Goal: Task Accomplishment & Management: Manage account settings

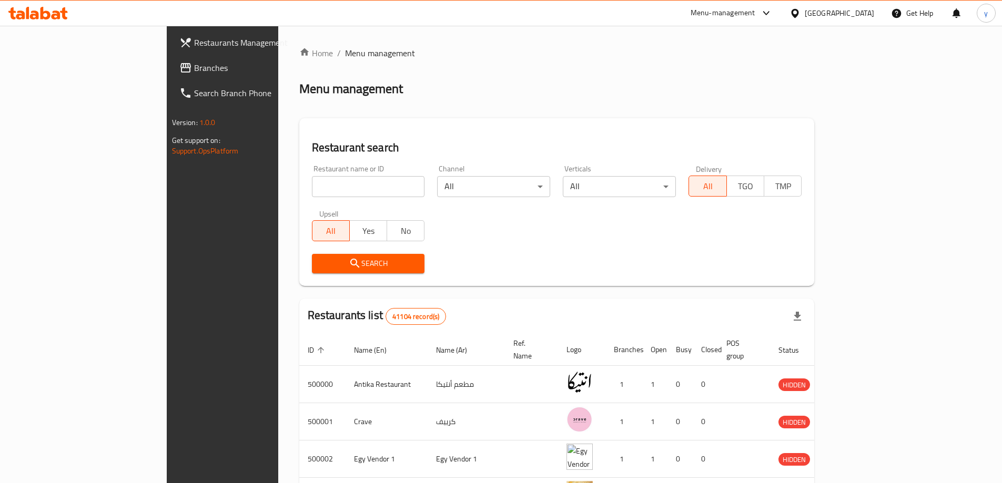
click at [860, 4] on div "[GEOGRAPHIC_DATA]" at bounding box center [832, 13] width 102 height 25
click at [858, 7] on div "[GEOGRAPHIC_DATA]" at bounding box center [839, 13] width 69 height 12
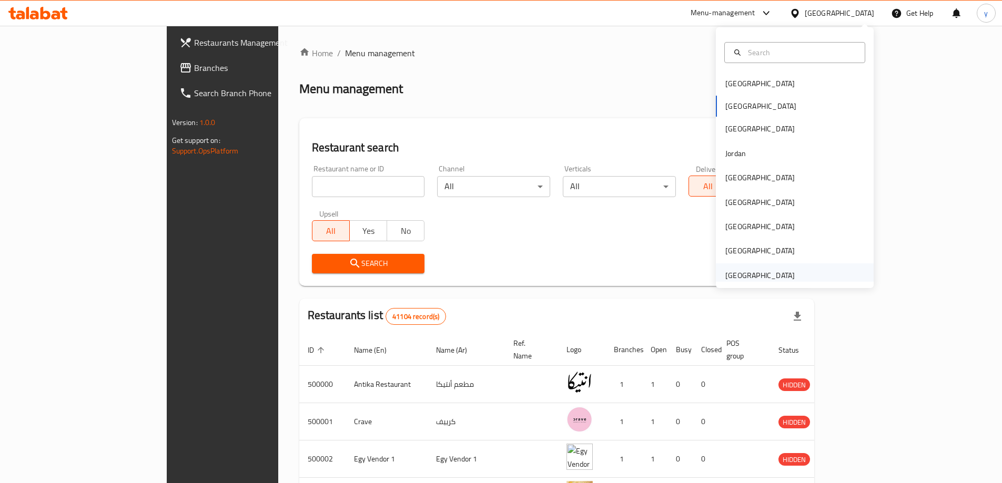
click at [770, 279] on div "[GEOGRAPHIC_DATA]" at bounding box center [759, 276] width 69 height 12
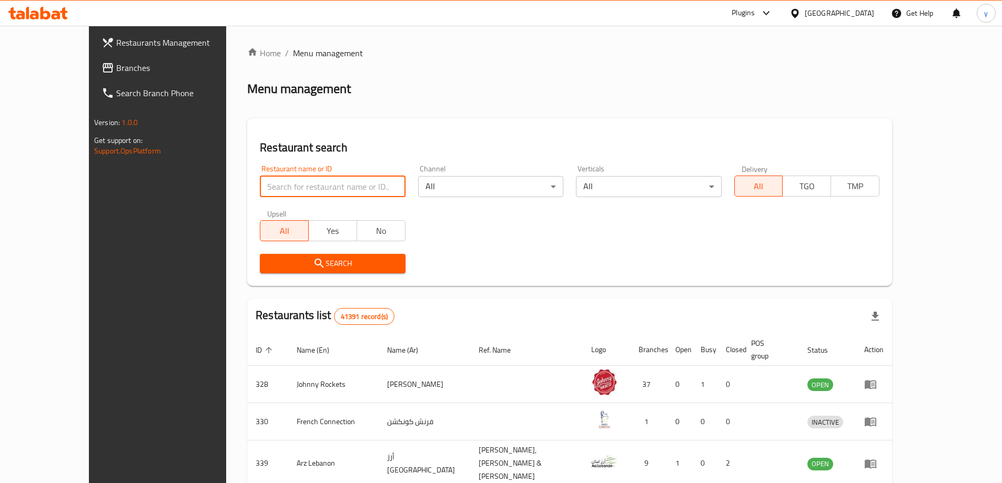
click at [291, 188] on input "search" at bounding box center [332, 186] width 145 height 21
paste input "775904"
type input "775904"
click button "Search" at bounding box center [332, 263] width 145 height 19
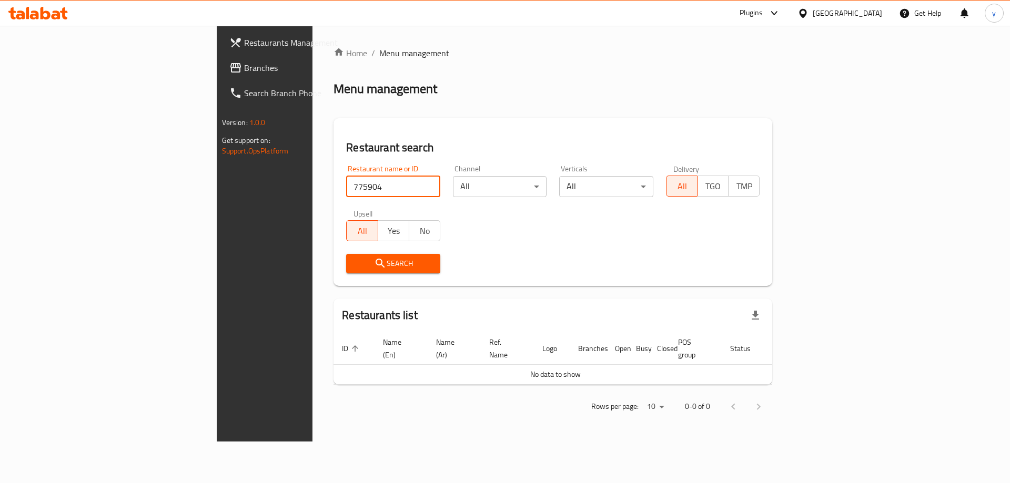
click at [244, 74] on span "Branches" at bounding box center [310, 68] width 133 height 13
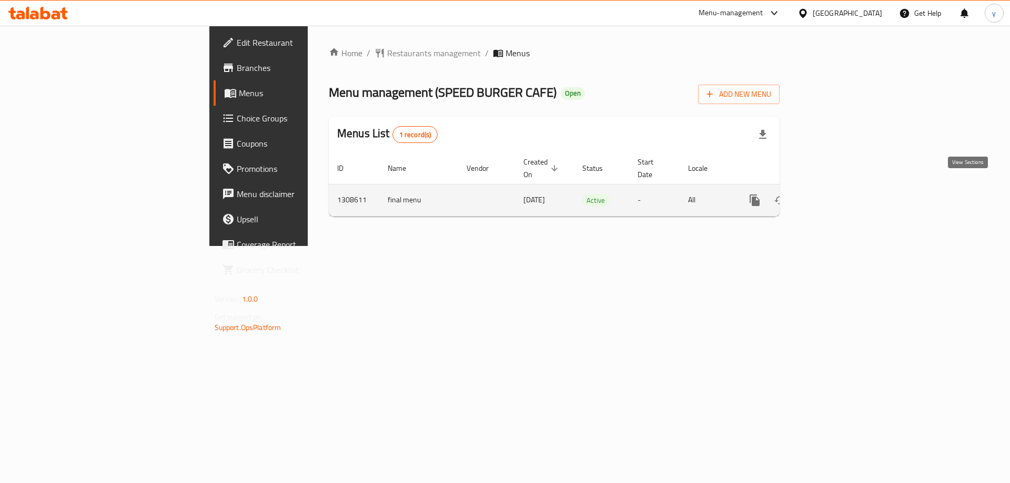
click at [837, 194] on icon "enhanced table" at bounding box center [830, 200] width 13 height 13
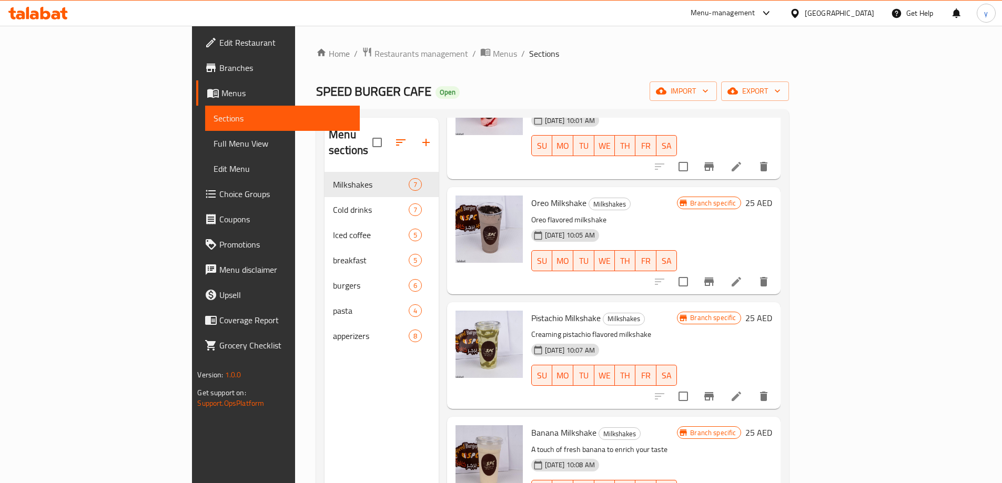
scroll to position [32, 0]
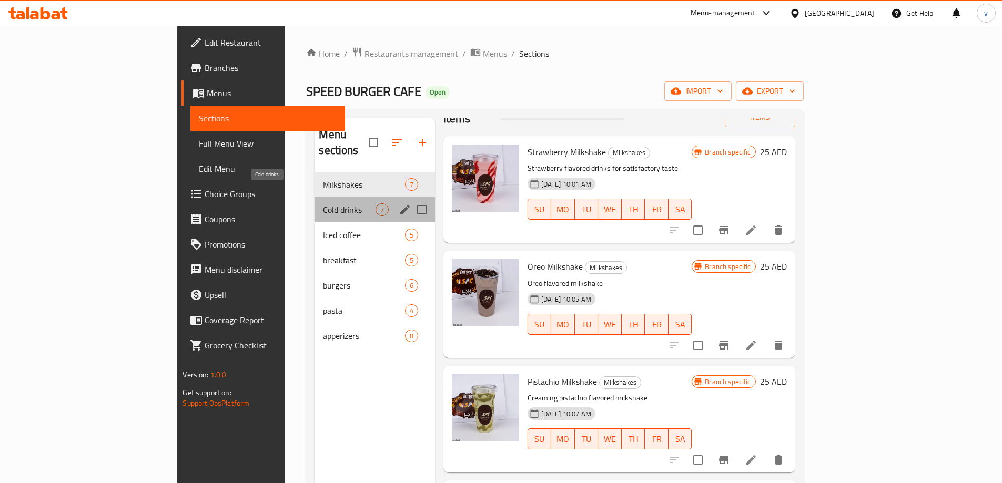
click at [323, 204] on span "Cold drinks" at bounding box center [349, 210] width 52 height 13
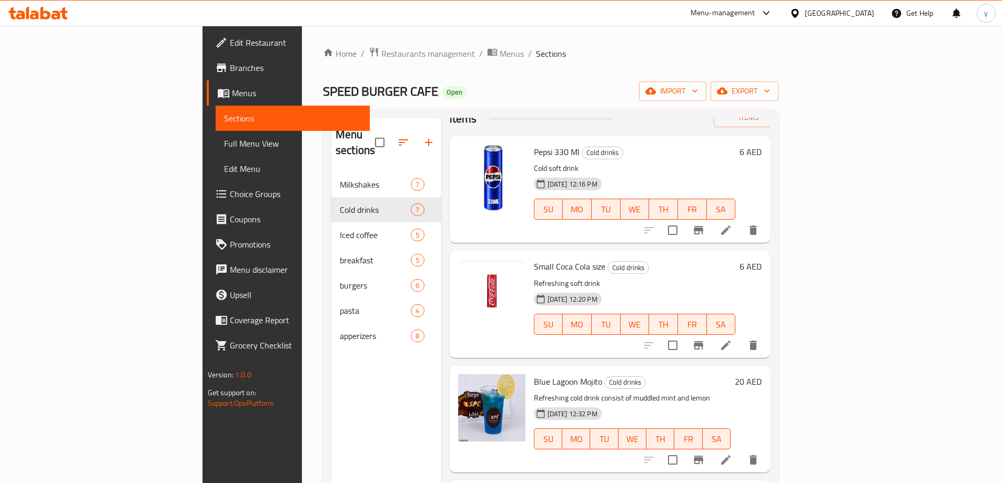
click at [224, 140] on span "Full Menu View" at bounding box center [292, 143] width 137 height 13
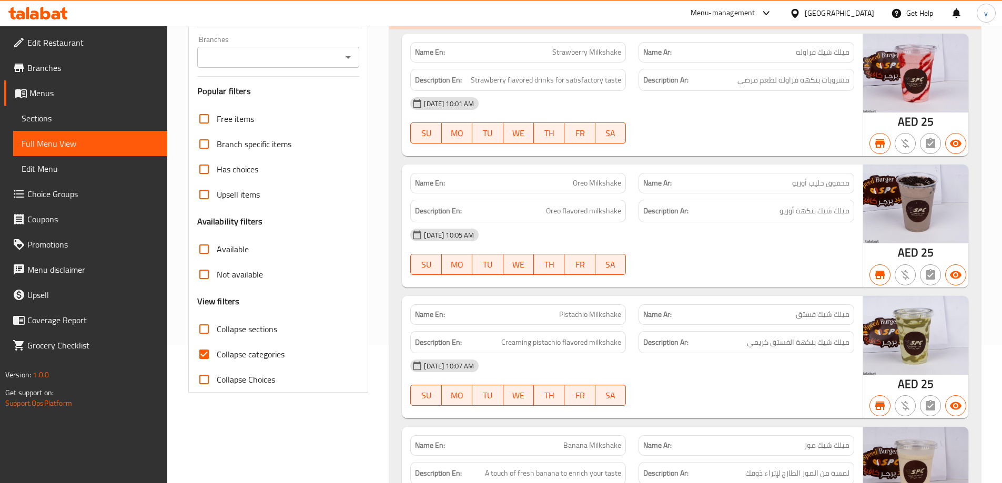
scroll to position [210, 0]
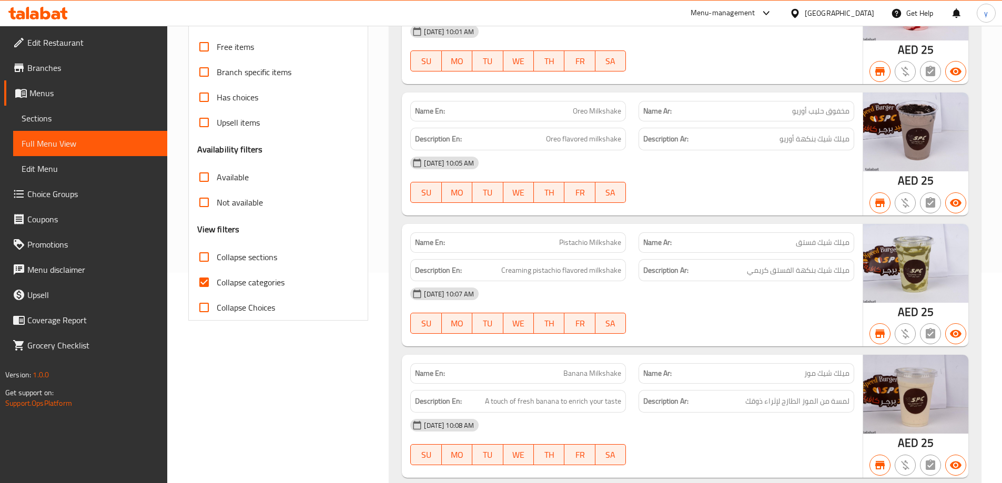
click at [206, 286] on input "Collapse categories" at bounding box center [203, 282] width 25 height 25
checkbox input "false"
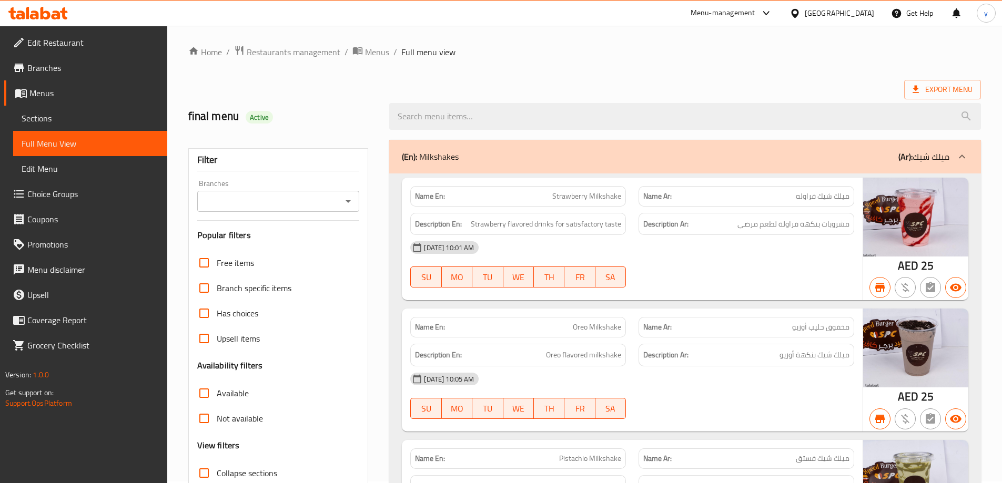
scroll to position [0, 0]
click at [424, 205] on div "Name En: Strawberry Milkshake" at bounding box center [518, 198] width 216 height 21
click at [660, 194] on strong "Name Ar:" at bounding box center [657, 198] width 28 height 11
click at [427, 194] on strong "Name En:" at bounding box center [430, 198] width 30 height 11
click at [664, 196] on strong "Name Ar:" at bounding box center [657, 198] width 28 height 11
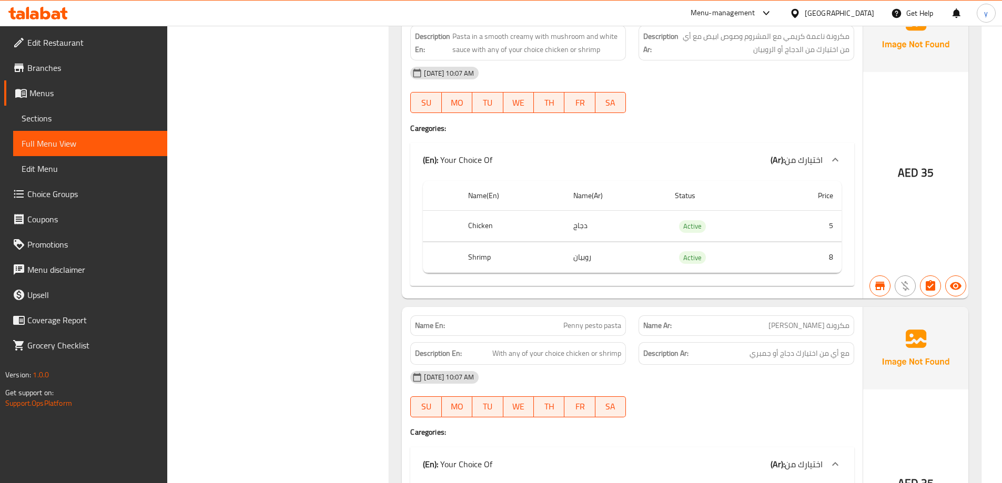
scroll to position [5019, 0]
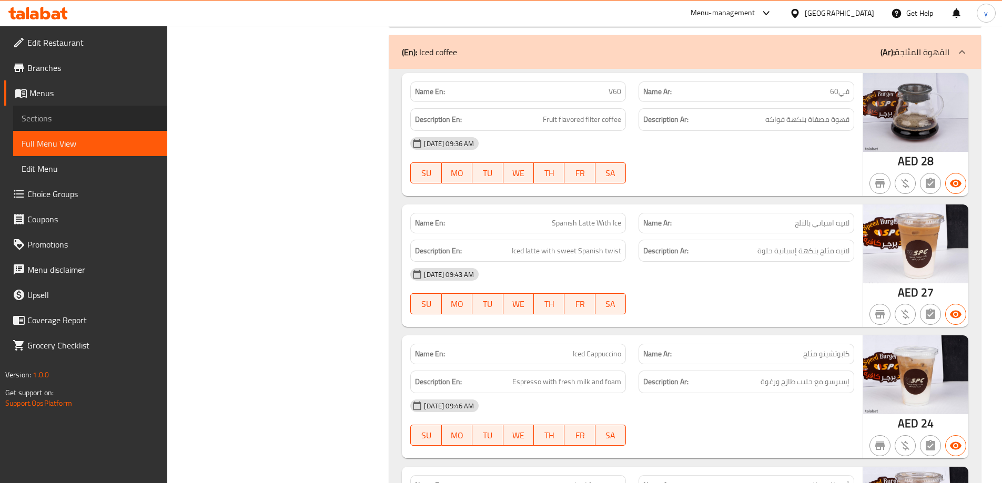
click at [45, 119] on span "Sections" at bounding box center [90, 118] width 137 height 13
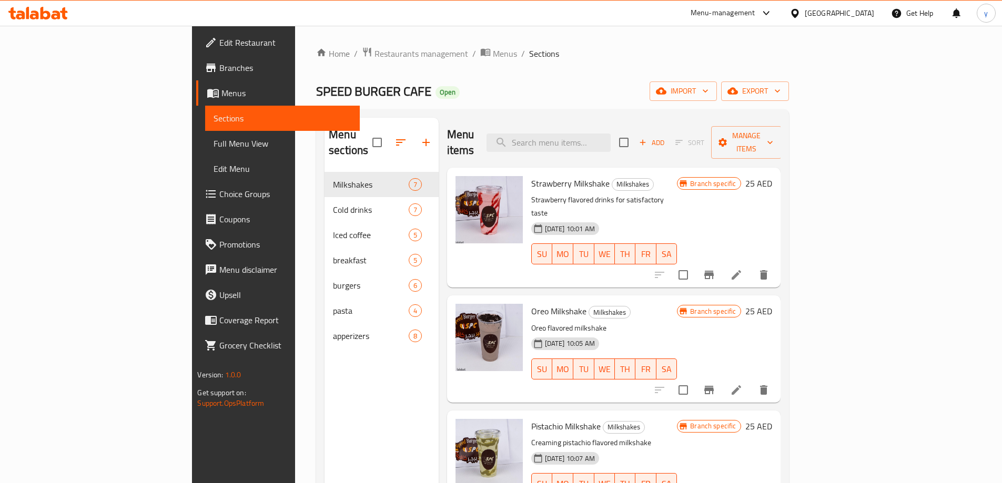
click at [49, 14] on icon at bounding box center [46, 13] width 10 height 13
